Goal: Task Accomplishment & Management: Manage account settings

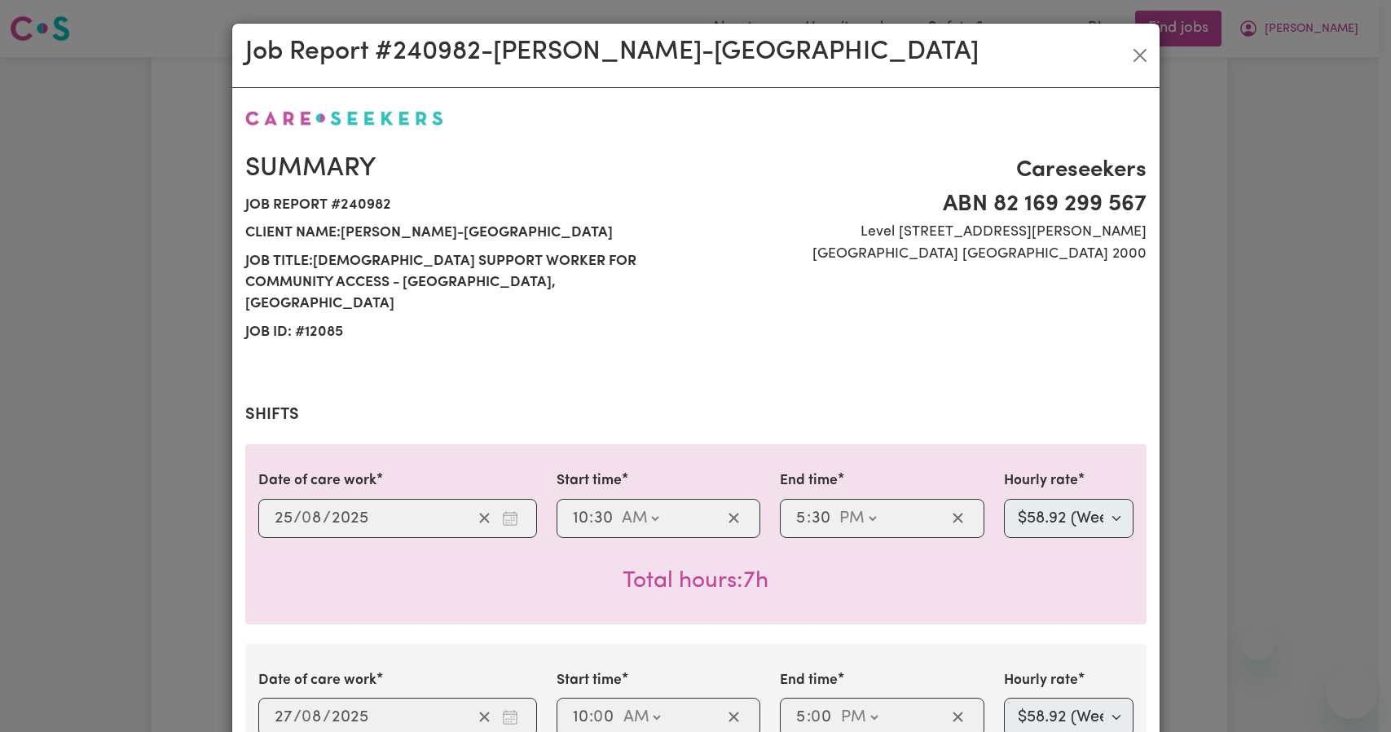
select select "pm"
select select "58.92-Weekday"
select select "pm"
select select "58.92-Weekday"
select select "pm"
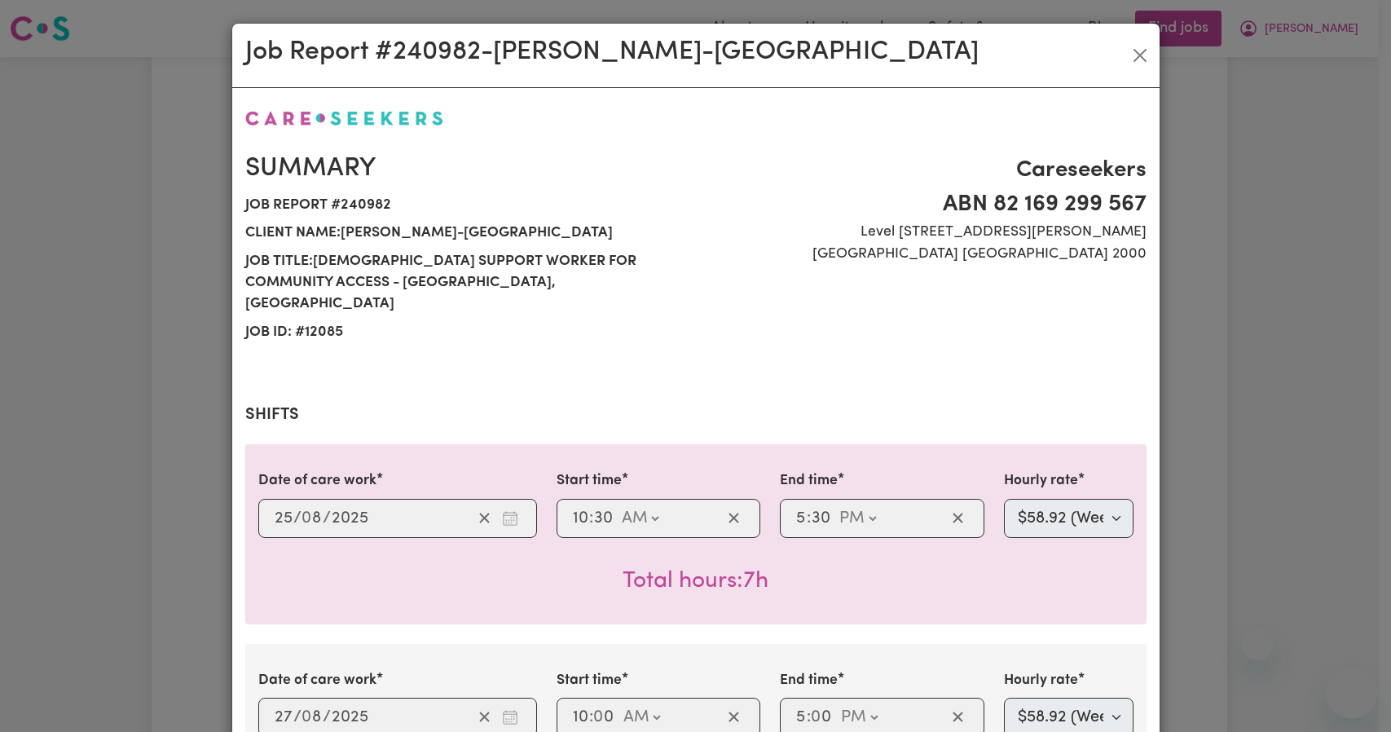
select select "58.92-Weekday"
select select "pm"
select select "58.92-Weekday"
select select "pm"
select select "82.91-[DATE]"
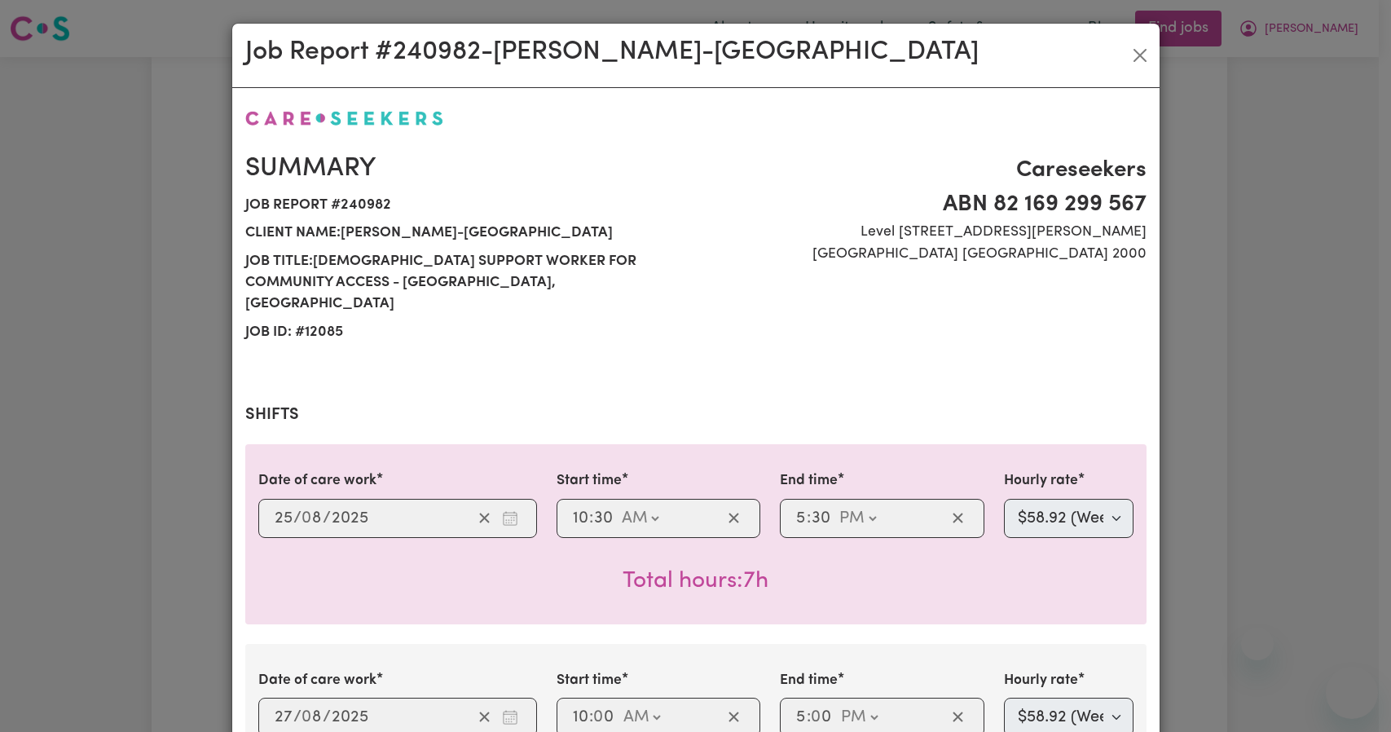
select select "pm"
select select "106.9-[DATE]"
click at [1127, 53] on button "Close" at bounding box center [1140, 55] width 26 height 26
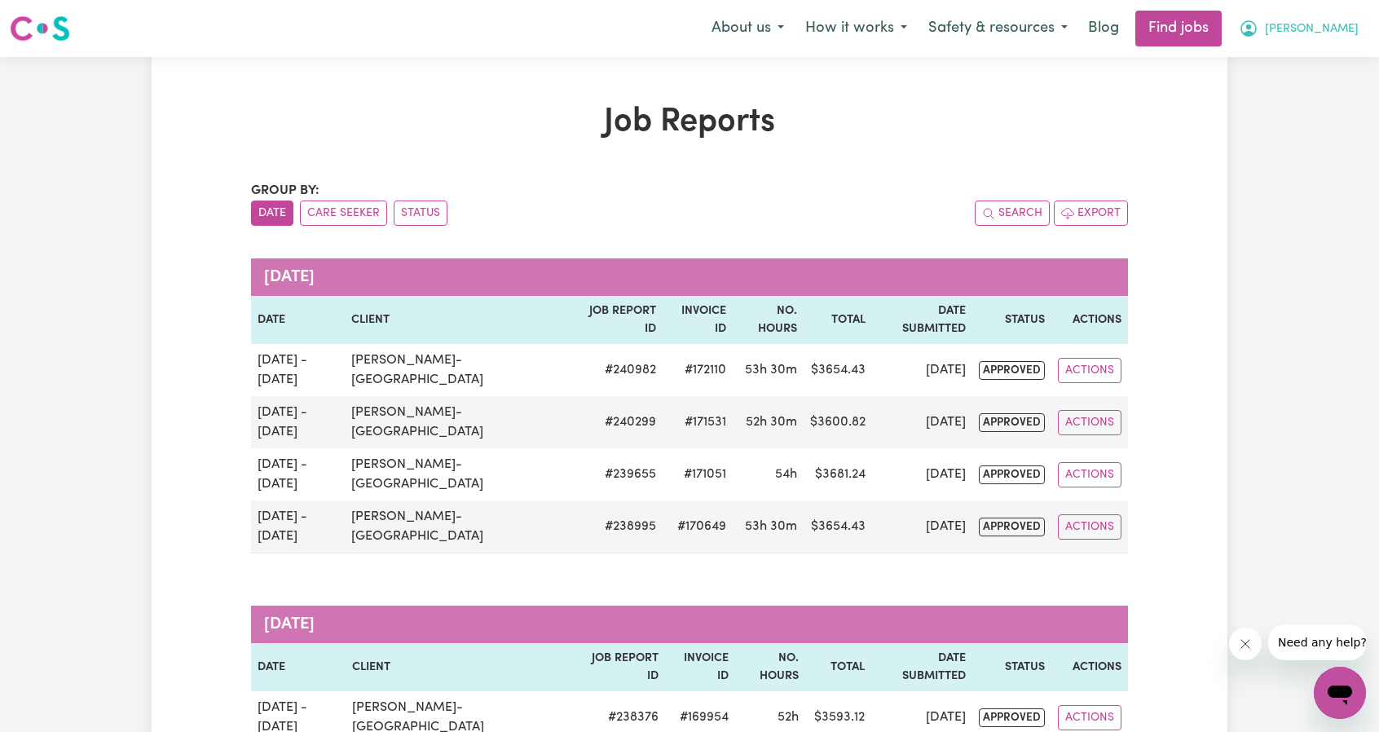
click at [1310, 44] on button "[PERSON_NAME]" at bounding box center [1298, 28] width 141 height 34
click at [1278, 121] on link "Logout" at bounding box center [1303, 124] width 129 height 31
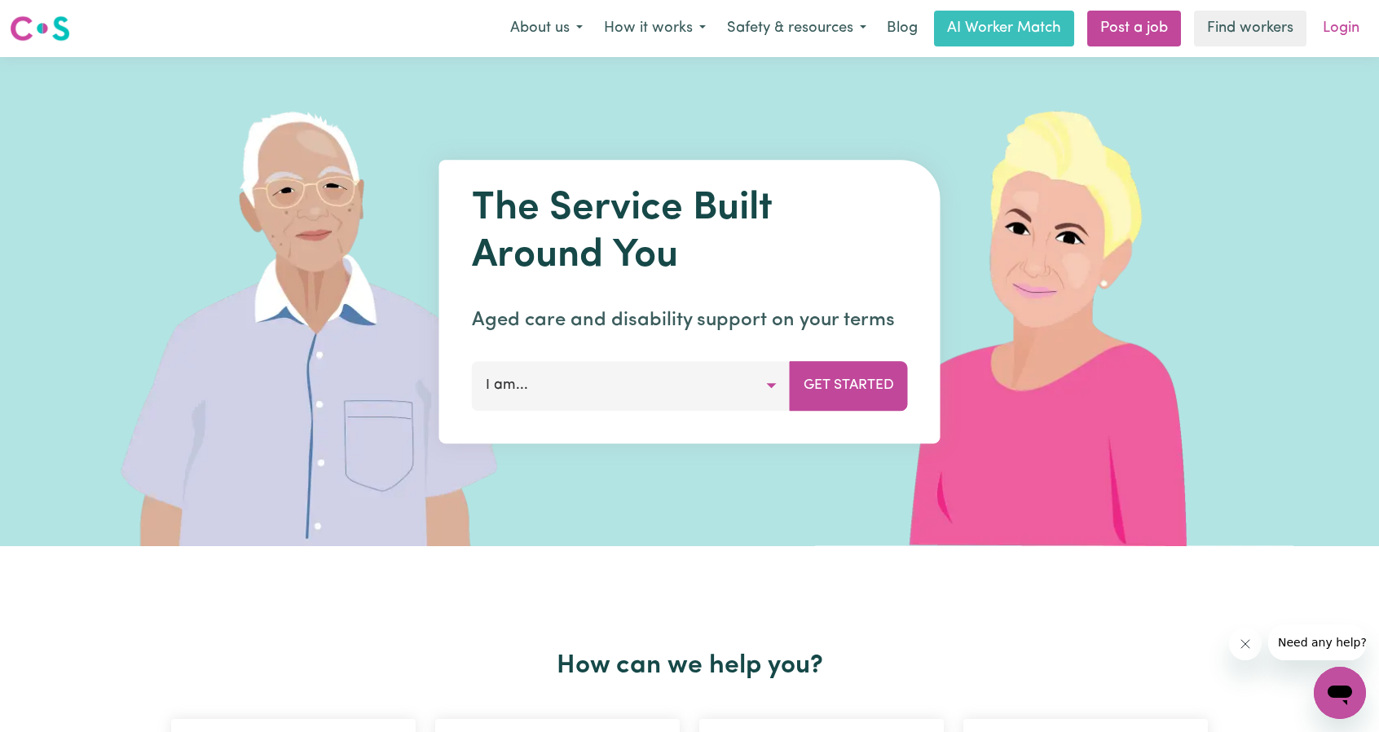
click at [1333, 42] on link "Login" at bounding box center [1341, 29] width 56 height 36
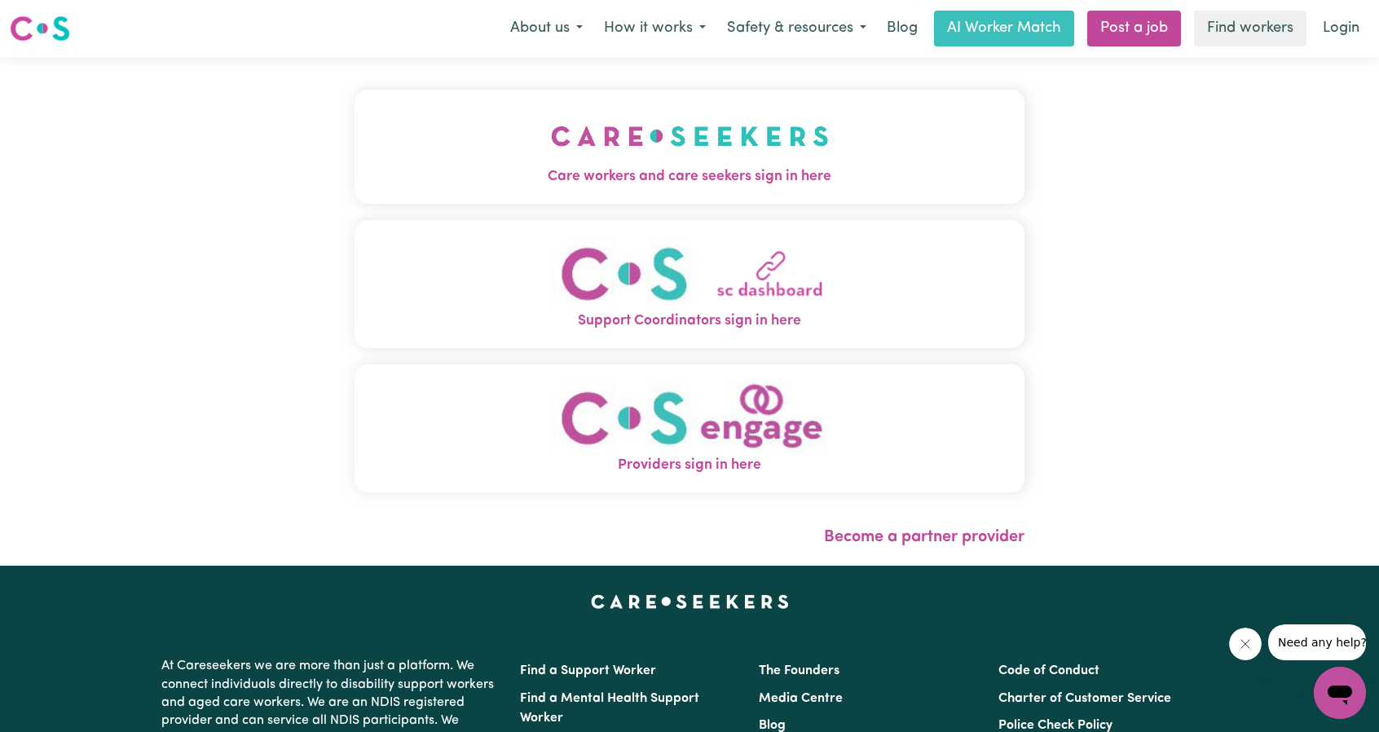
click at [547, 86] on div "Care workers and care seekers sign in here Support Coordinators sign in here Pr…" at bounding box center [689, 311] width 689 height 508
click at [579, 144] on img "Care workers and care seekers sign in here" at bounding box center [690, 136] width 278 height 60
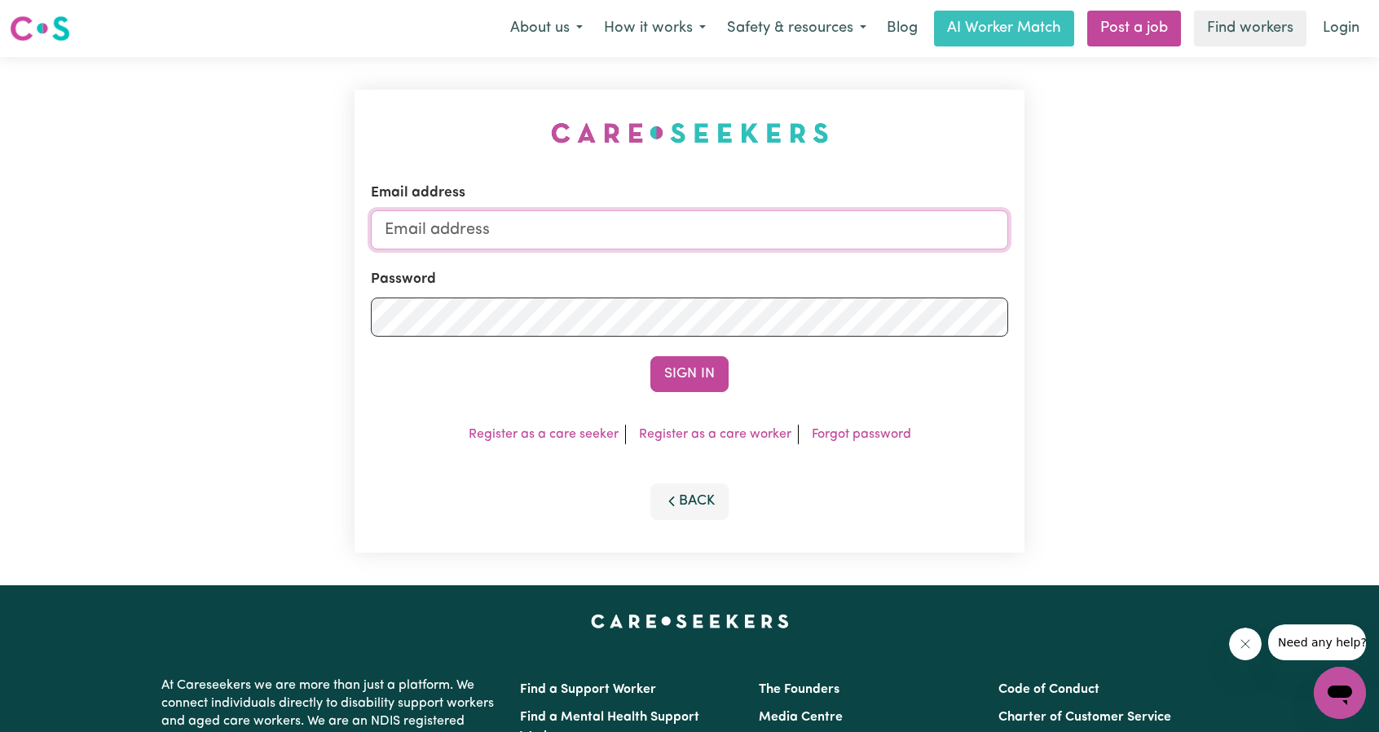
click at [759, 237] on input "Email address" at bounding box center [689, 229] width 637 height 39
drag, startPoint x: 469, startPoint y: 232, endPoint x: 746, endPoint y: 257, distance: 278.2
click at [744, 257] on form "Email address [EMAIL_ADDRESS][PERSON_NAME][DOMAIN_NAME] Password Sign In" at bounding box center [689, 287] width 637 height 209
type input "[EMAIL_ADDRESS][DOMAIN_NAME]"
click at [662, 387] on button "Sign In" at bounding box center [689, 374] width 78 height 36
